Goal: Task Accomplishment & Management: Manage account settings

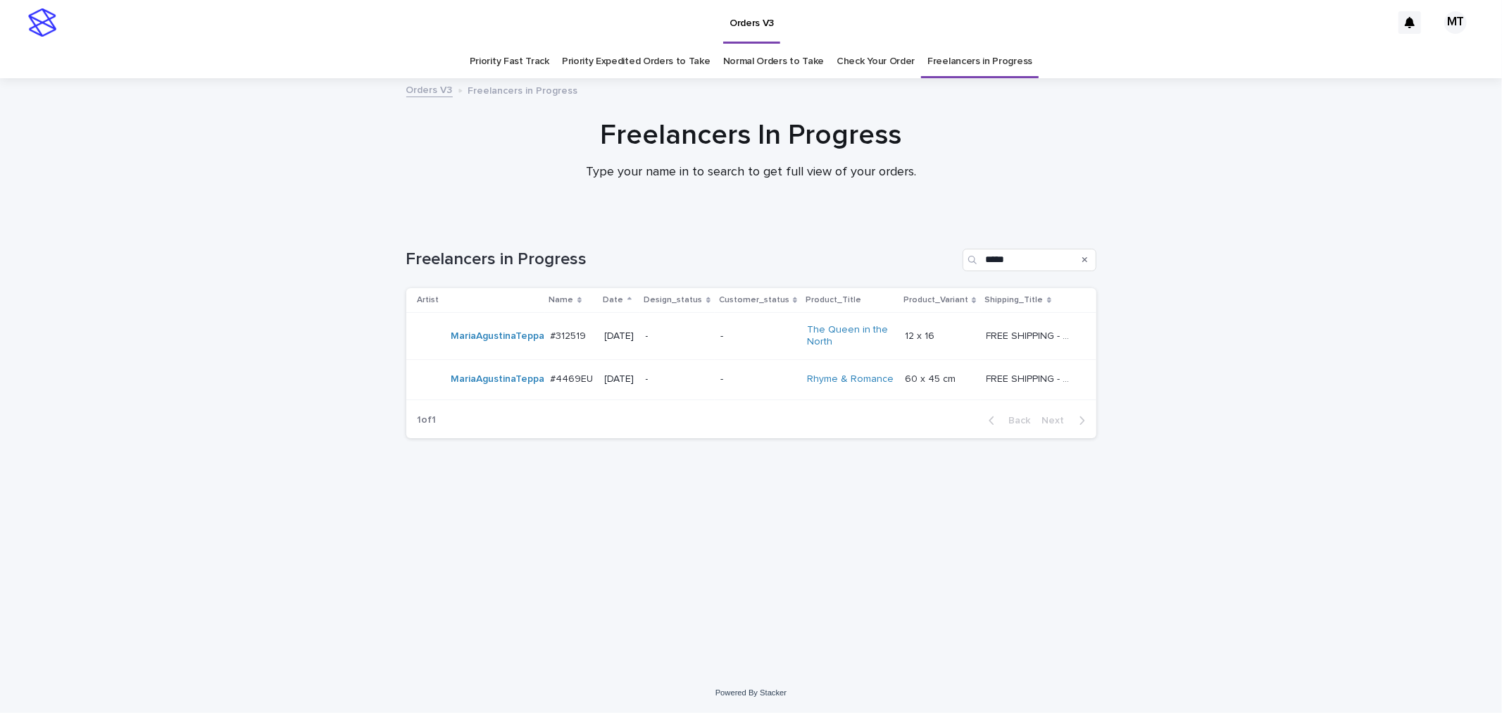
click at [709, 327] on div "-" at bounding box center [677, 334] width 63 height 15
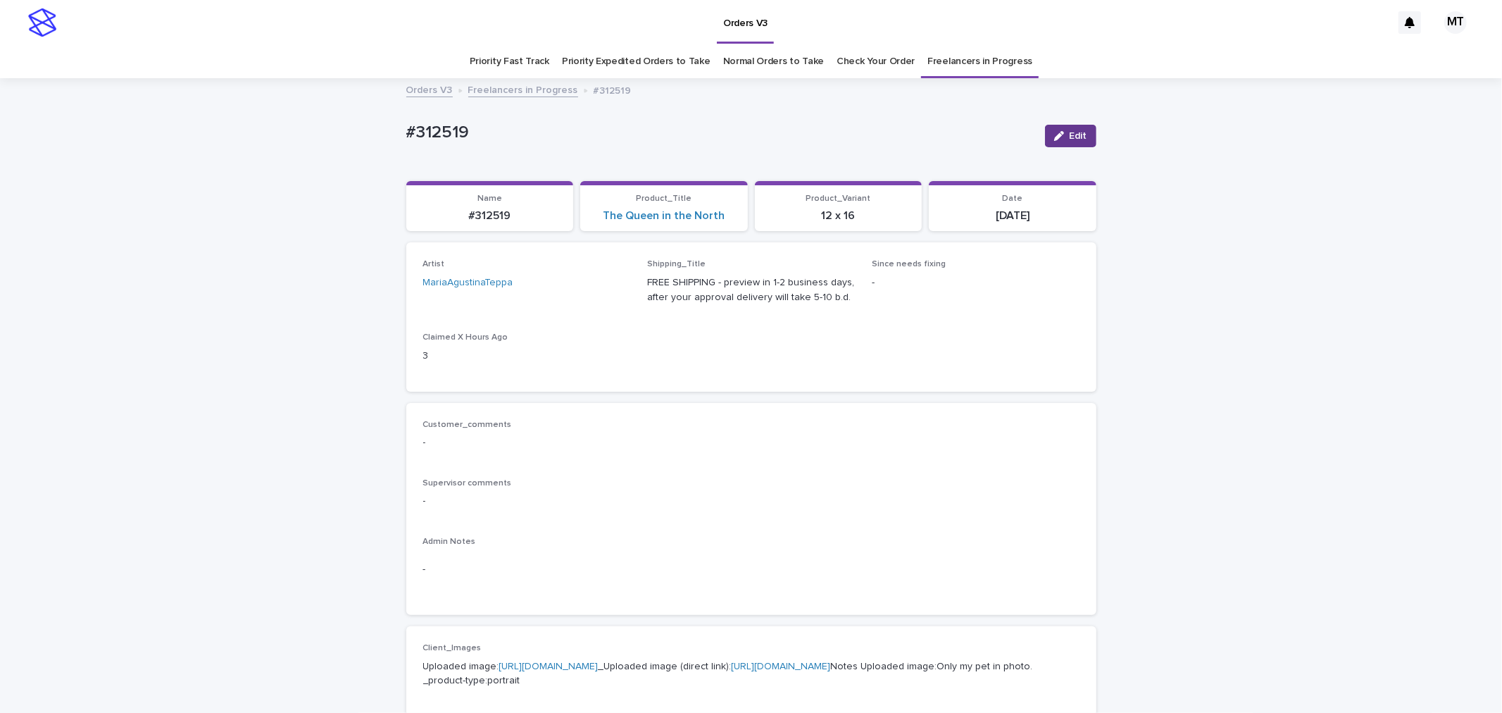
click at [1070, 137] on span "Edit" at bounding box center [1079, 136] width 18 height 10
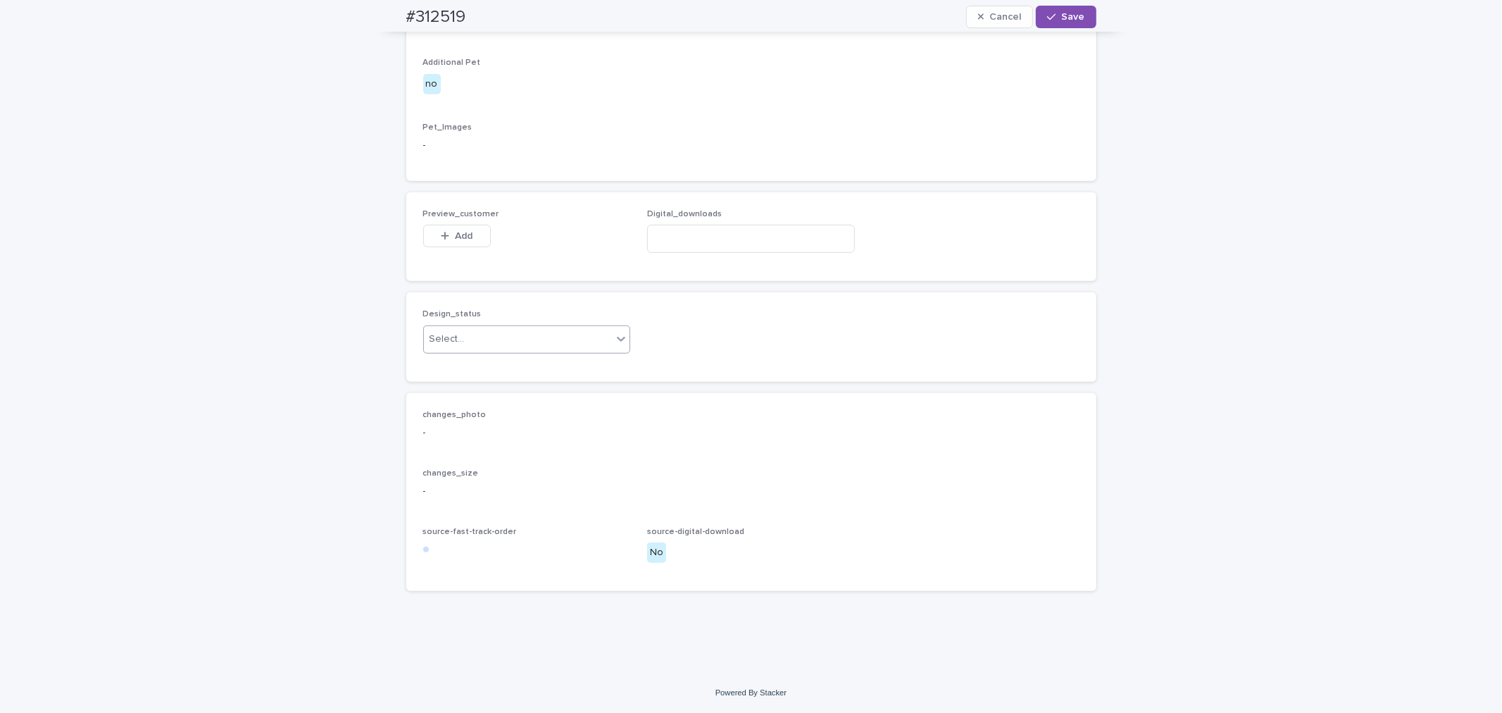
scroll to position [803, 0]
click at [463, 236] on span "Add" at bounding box center [464, 236] width 18 height 10
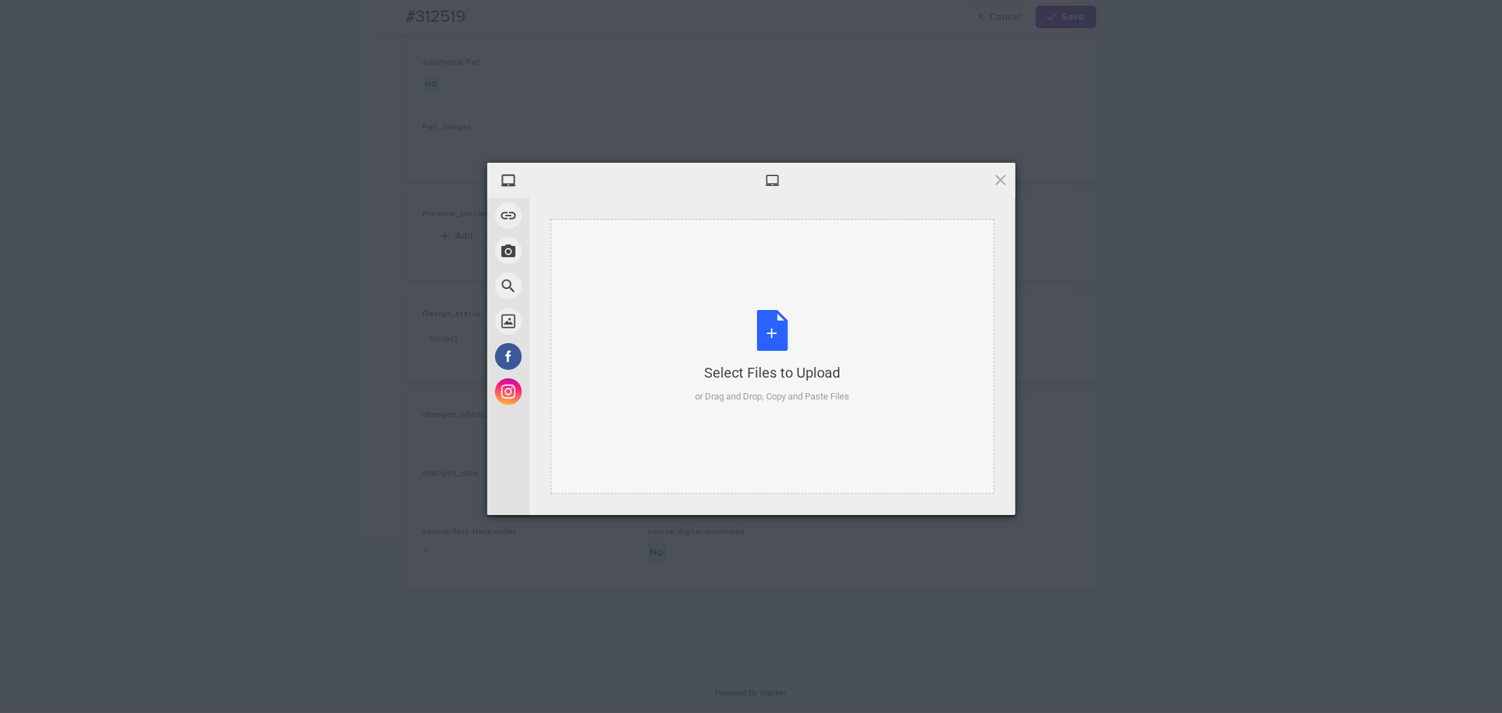
click at [772, 320] on div "Select Files to Upload or Drag and Drop, Copy and Paste Files" at bounding box center [772, 357] width 154 height 94
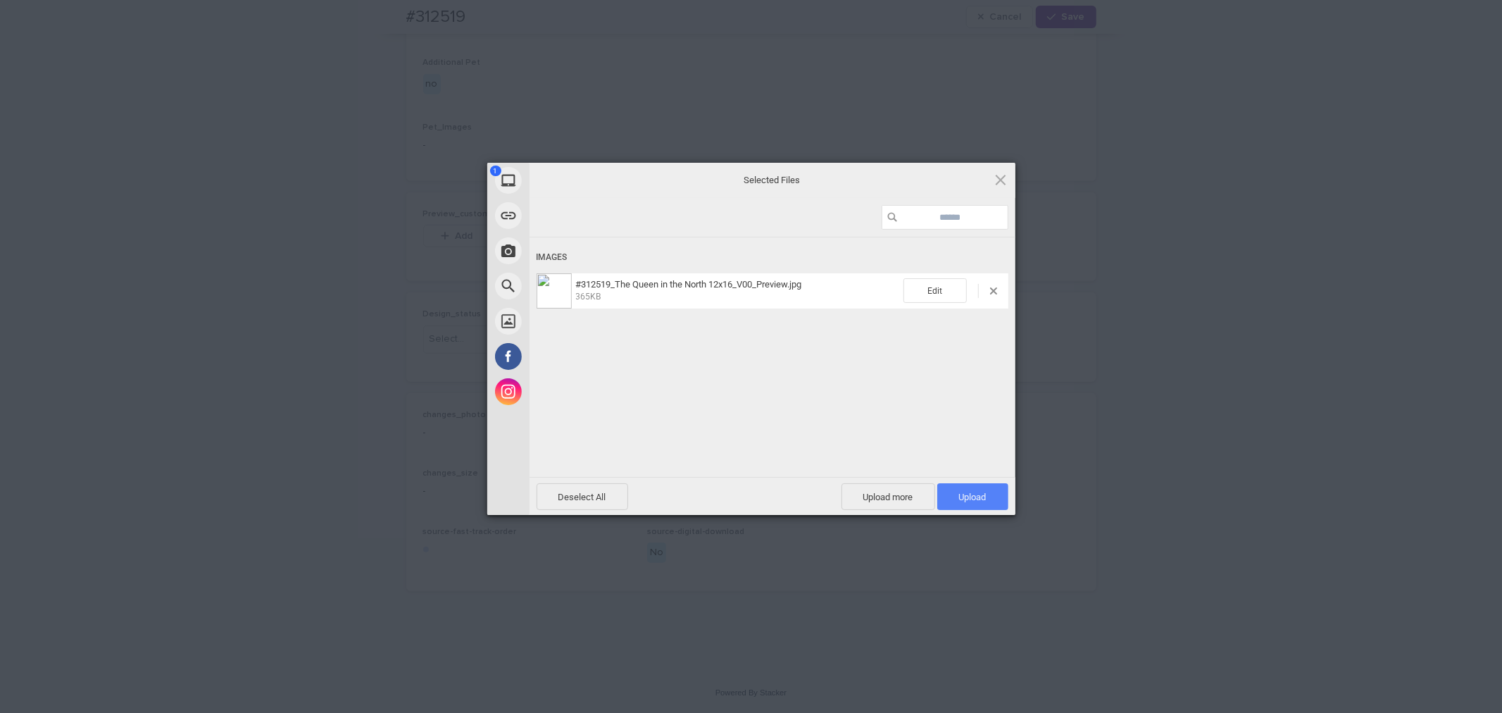
click at [981, 492] on span "Upload 1" at bounding box center [972, 497] width 27 height 11
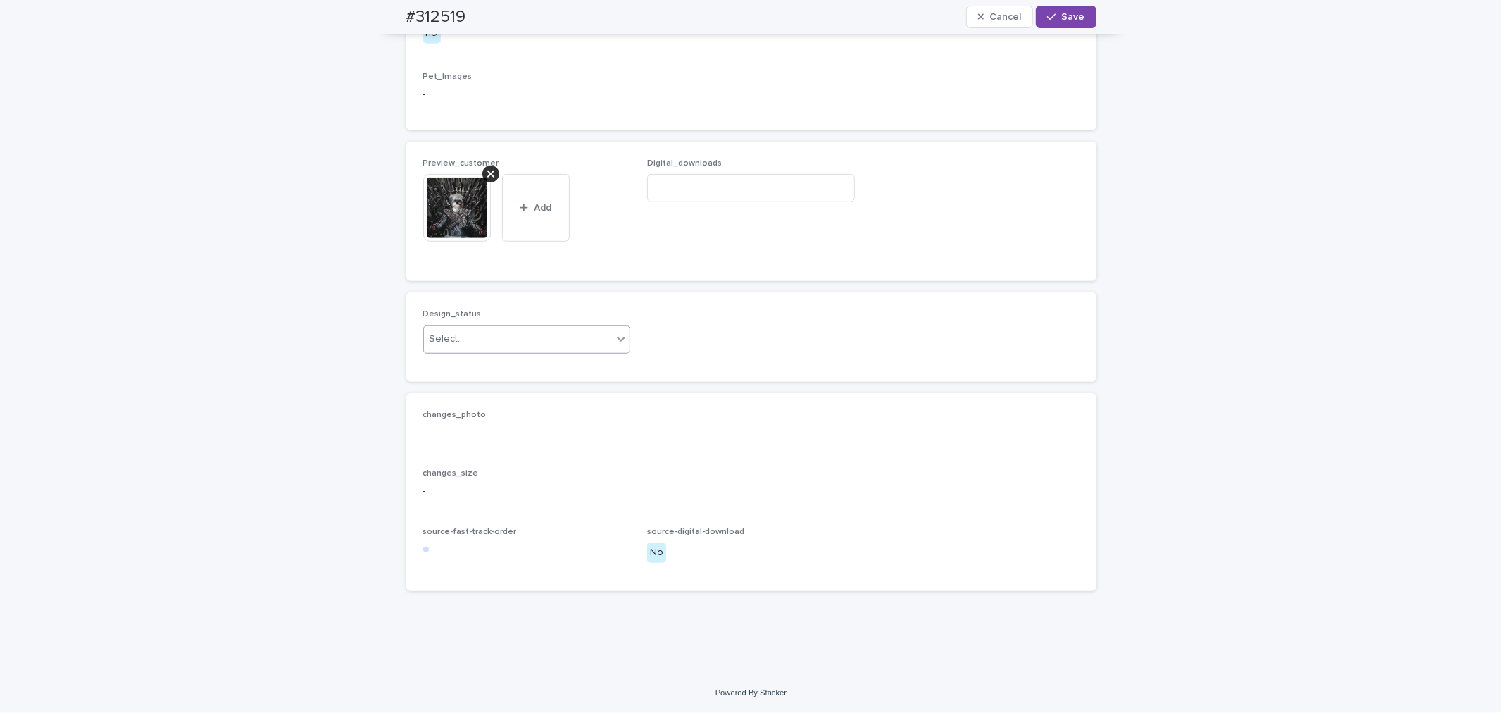
drag, startPoint x: 501, startPoint y: 384, endPoint x: 493, endPoint y: 389, distance: 9.2
click at [499, 351] on div "Select..." at bounding box center [518, 338] width 189 height 23
click at [475, 425] on div "Uploaded" at bounding box center [521, 417] width 206 height 25
click at [1067, 23] on button "Save" at bounding box center [1066, 17] width 60 height 23
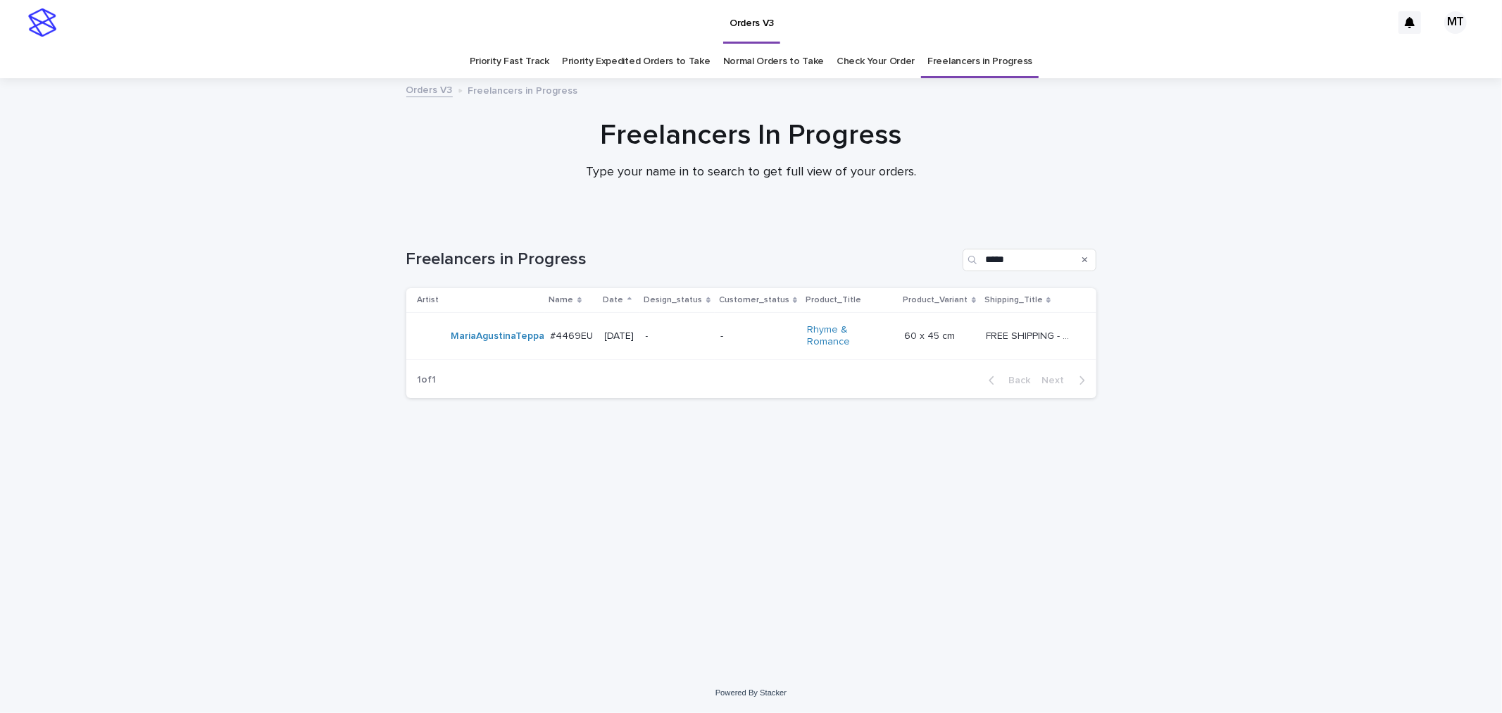
click at [733, 339] on div "-" at bounding box center [757, 336] width 75 height 23
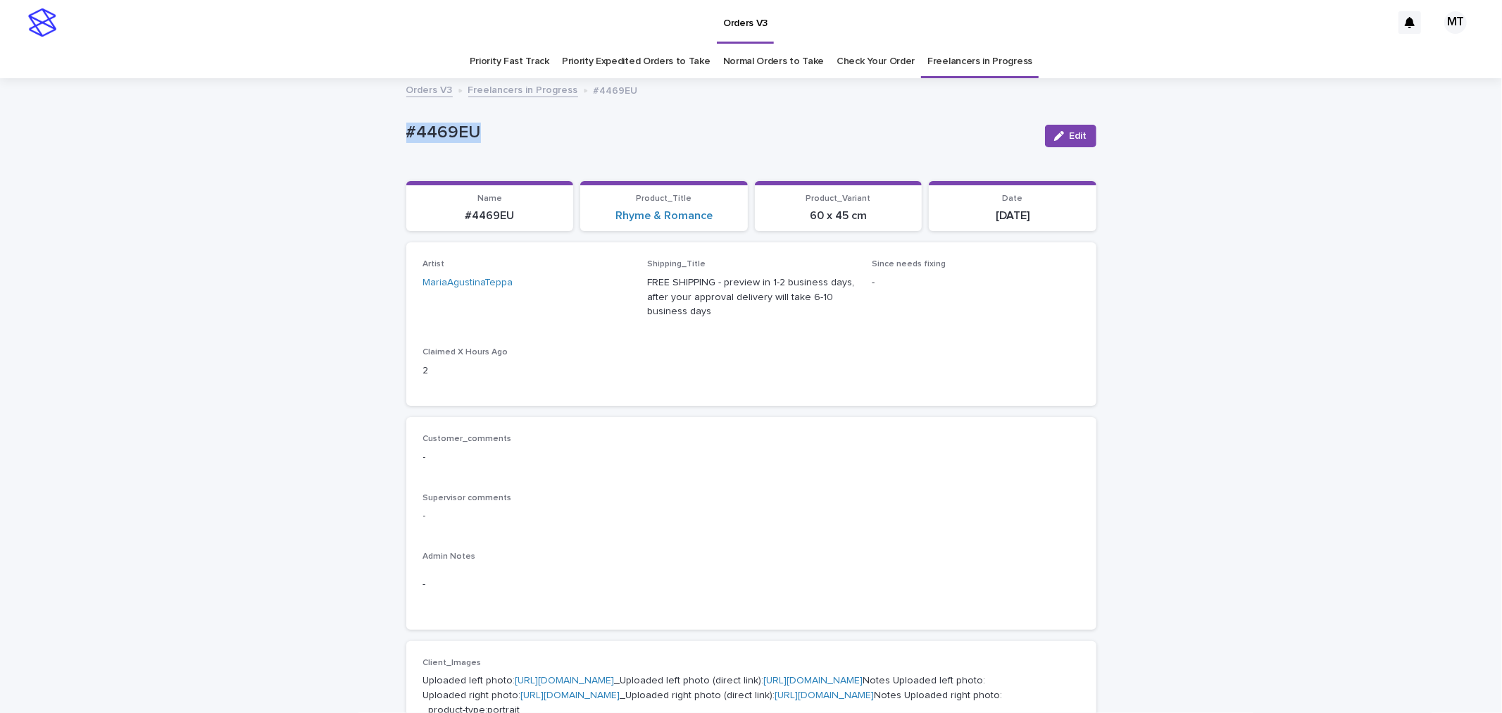
drag, startPoint x: 406, startPoint y: 123, endPoint x: 388, endPoint y: 125, distance: 17.7
copy p "#4469EU"
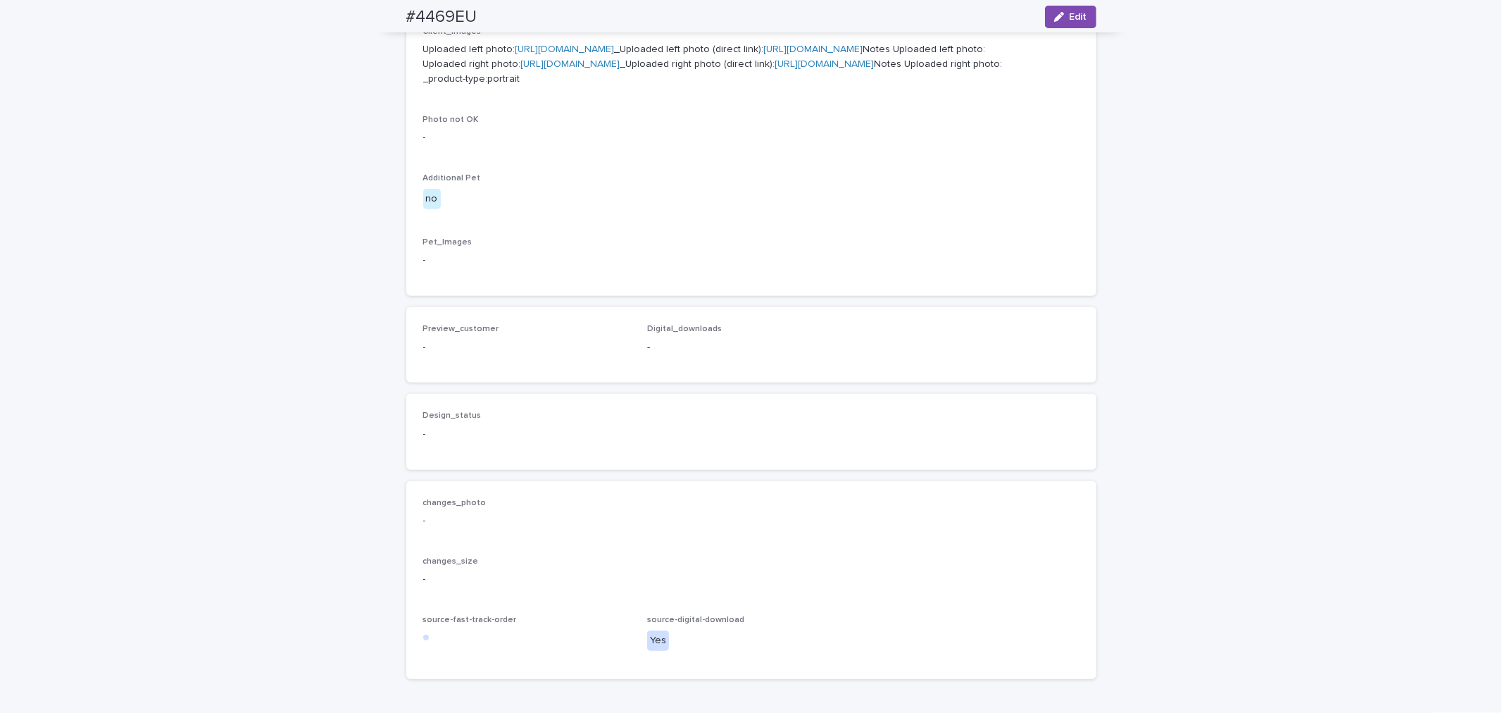
scroll to position [704, 0]
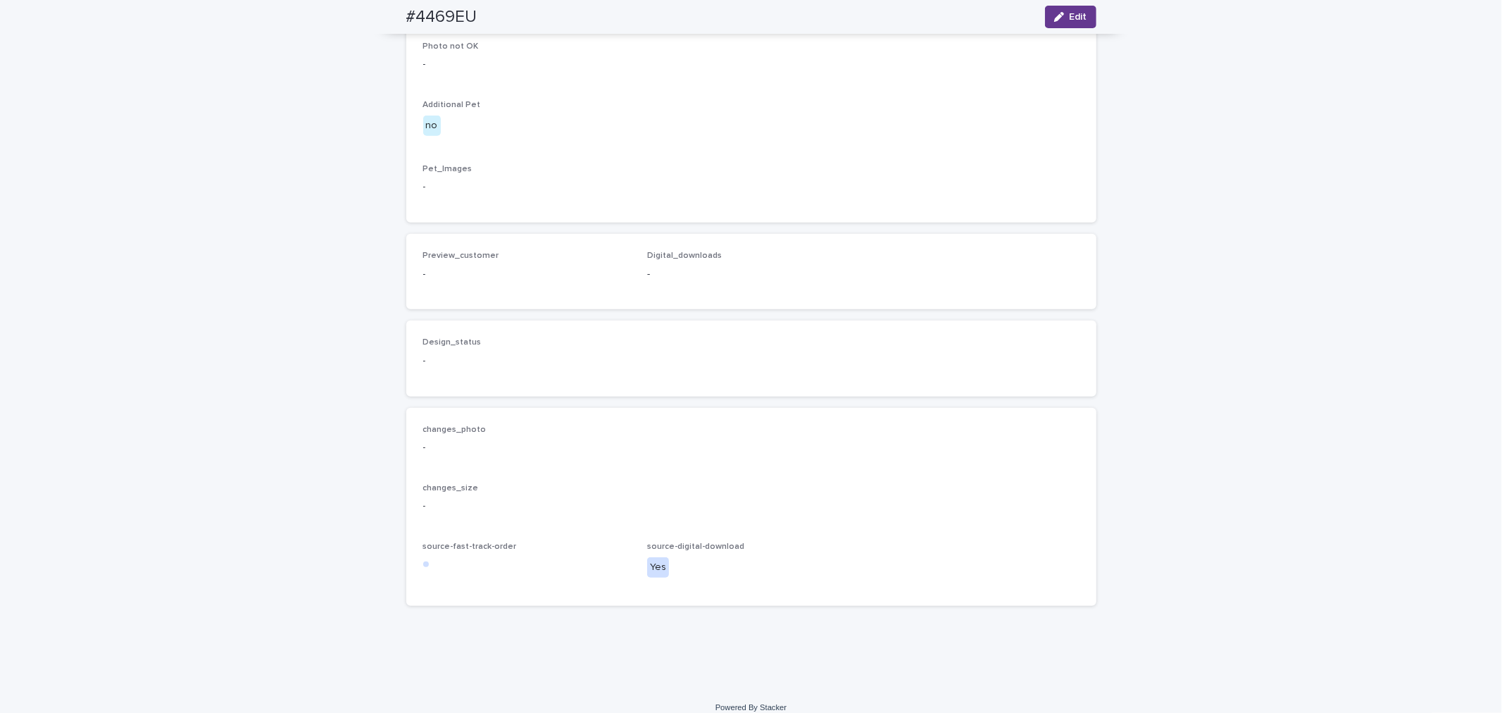
click at [1060, 18] on div "button" at bounding box center [1061, 17] width 15 height 10
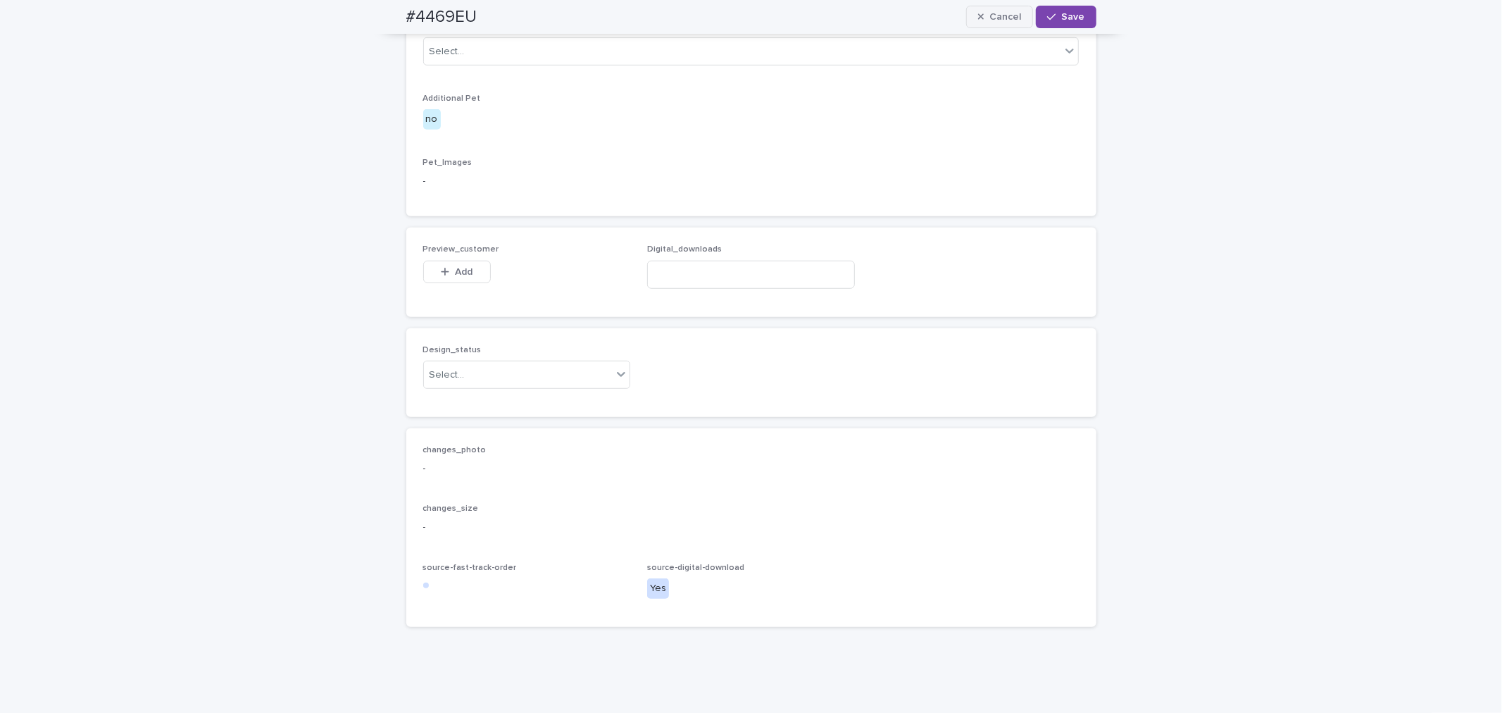
click at [991, 15] on span "Cancel" at bounding box center [1005, 17] width 32 height 10
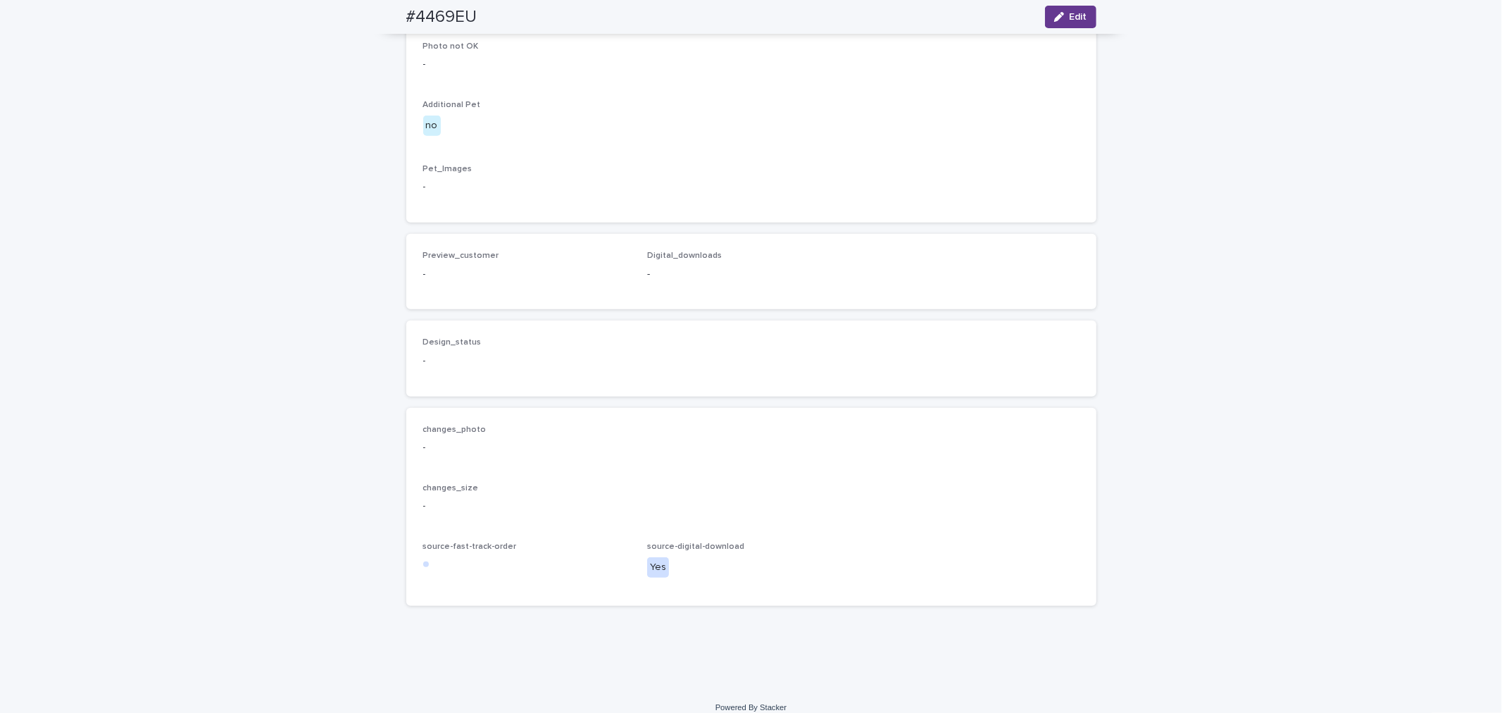
click at [1070, 16] on span "Edit" at bounding box center [1079, 17] width 18 height 10
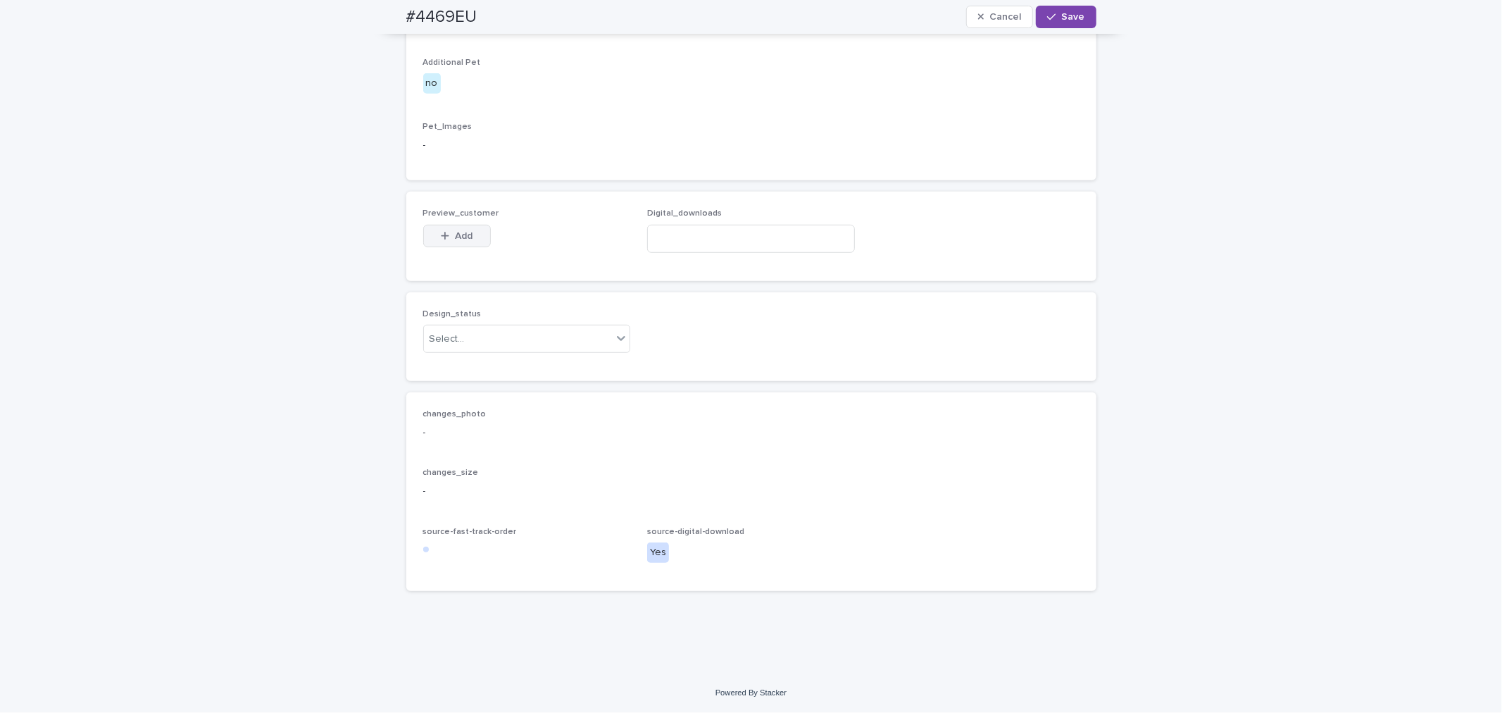
scroll to position [905, 0]
click at [463, 237] on span "Add" at bounding box center [464, 236] width 18 height 10
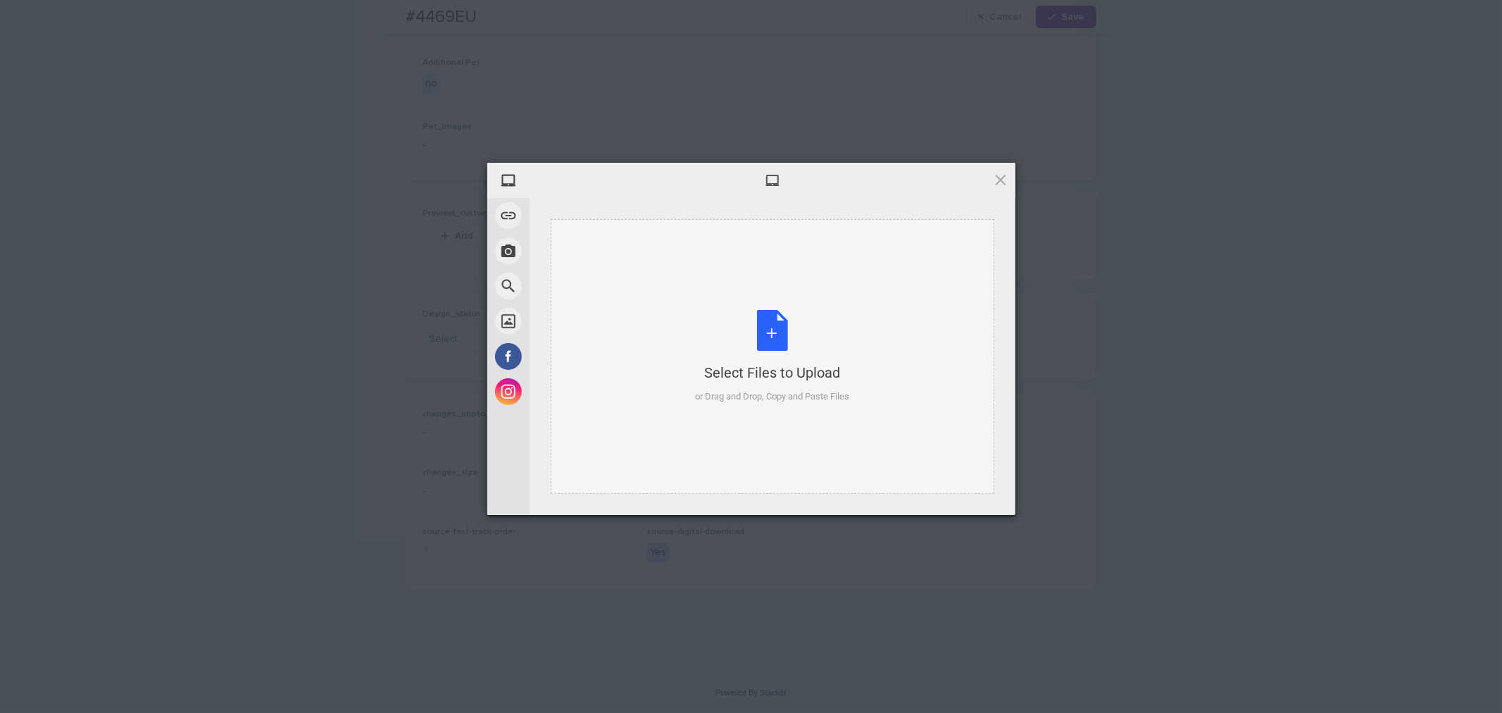
click at [778, 321] on div "Select Files to Upload or Drag and Drop, Copy and Paste Files" at bounding box center [772, 357] width 154 height 94
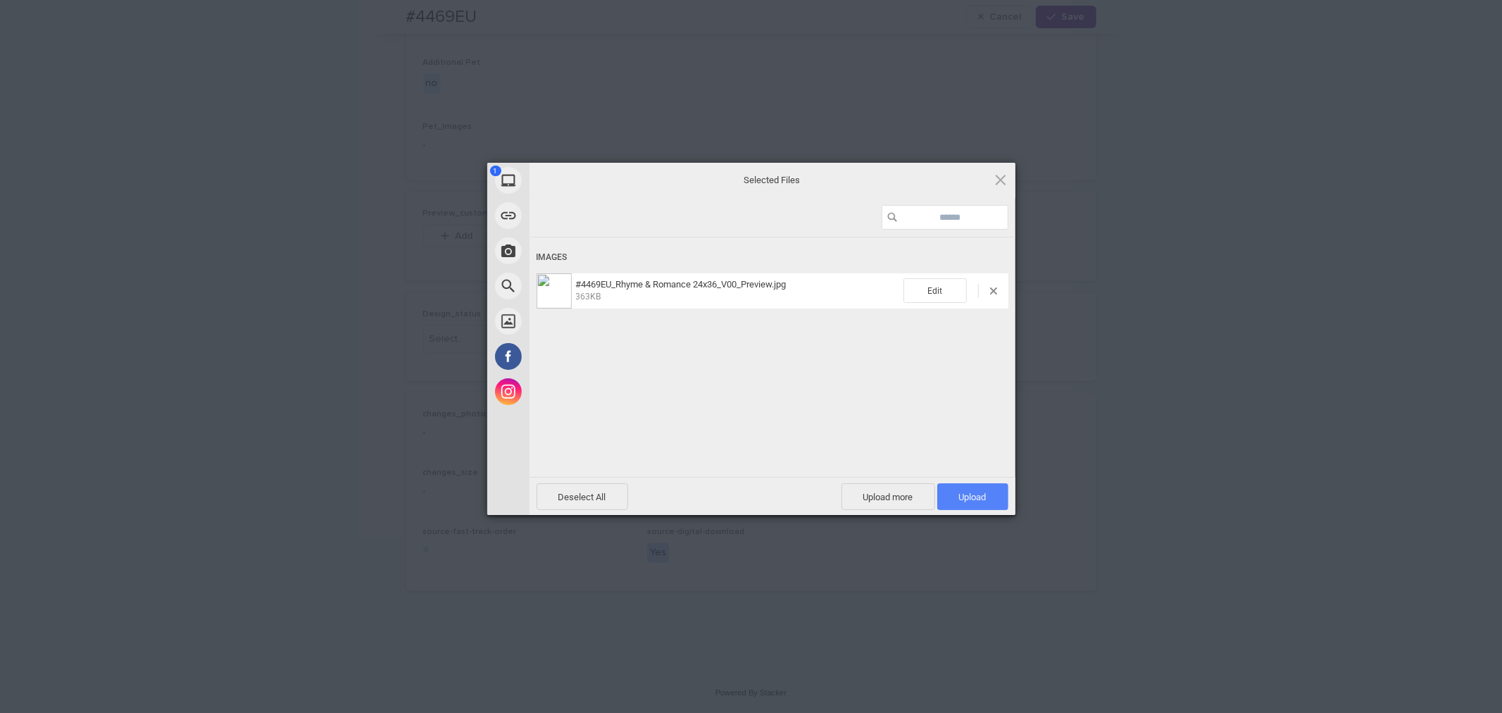
click at [984, 502] on span "Upload 1" at bounding box center [972, 496] width 71 height 27
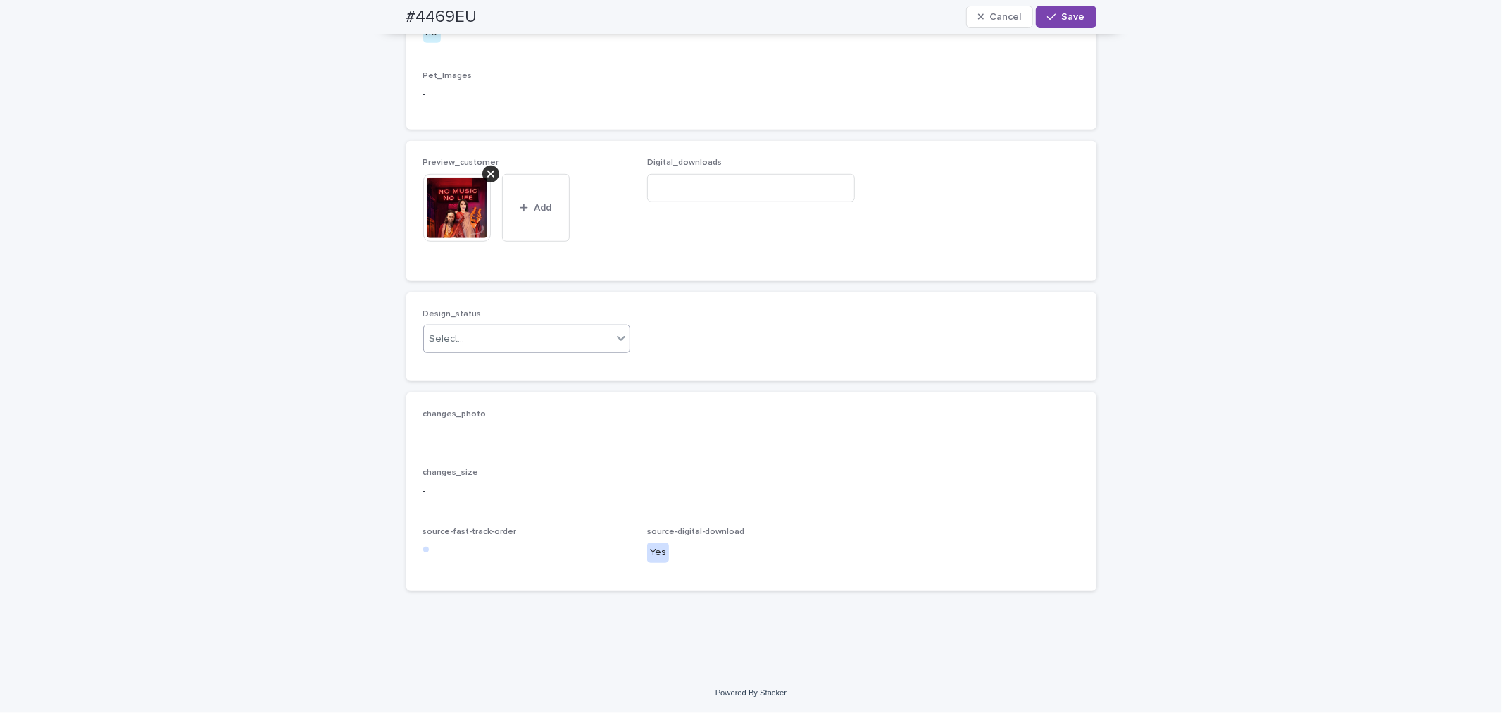
click at [536, 351] on div "Select..." at bounding box center [518, 338] width 189 height 23
click at [524, 418] on div "Uploaded" at bounding box center [521, 417] width 206 height 25
click at [751, 202] on input at bounding box center [751, 188] width 208 height 28
paste input "**********"
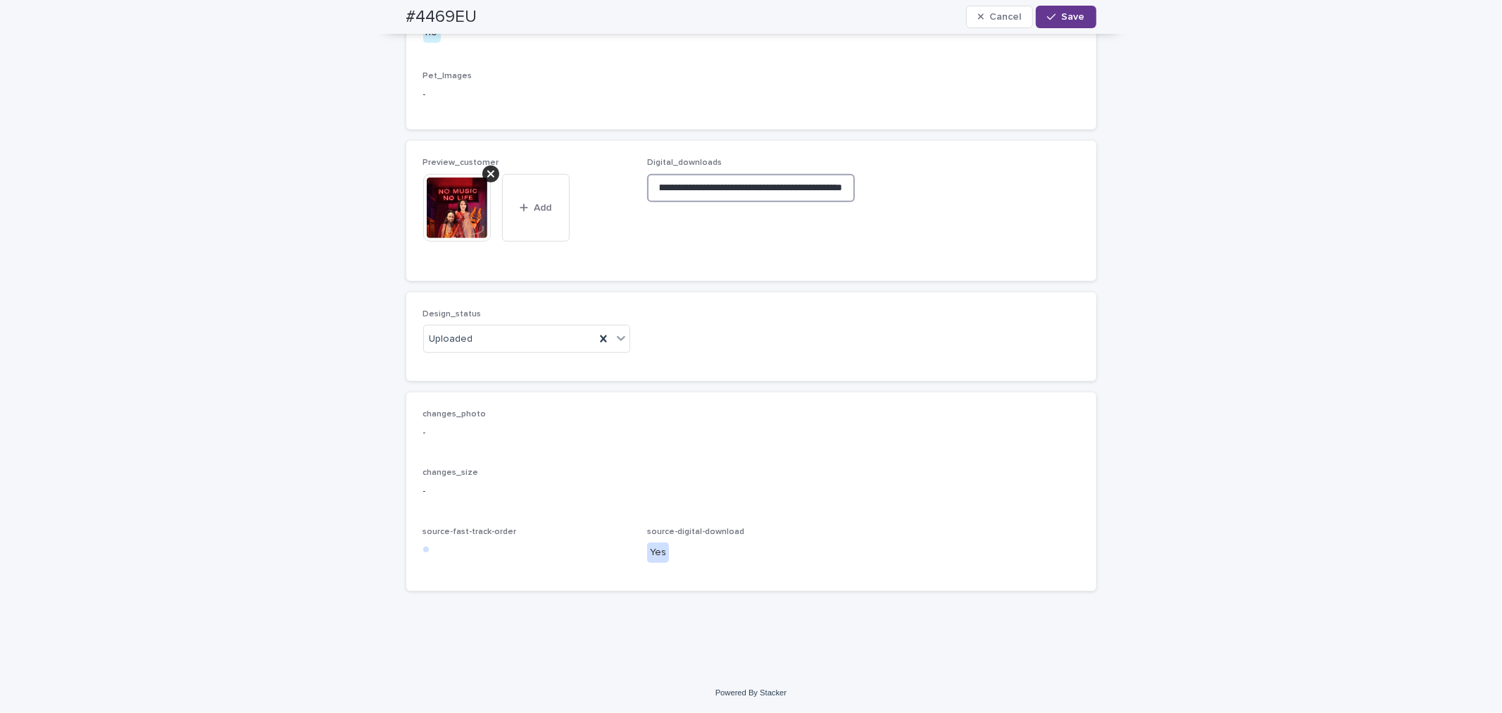
type input "**********"
click at [1062, 20] on span "Save" at bounding box center [1073, 17] width 23 height 10
